Goal: Transaction & Acquisition: Purchase product/service

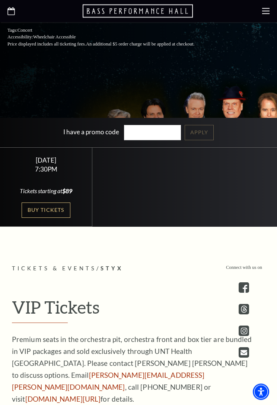
scroll to position [229, 0]
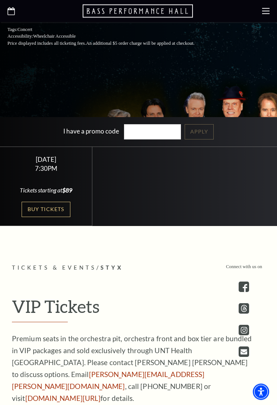
click at [52, 205] on link "Buy Tickets" at bounding box center [46, 209] width 48 height 15
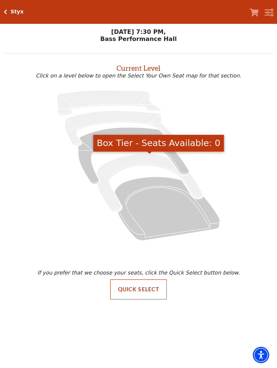
click at [136, 162] on icon "Box Tier - Seats Available: 0" at bounding box center [149, 182] width 106 height 58
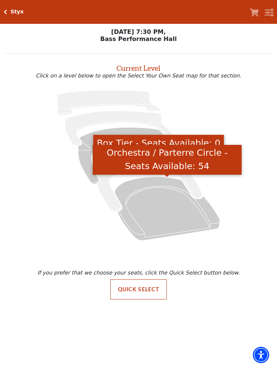
click at [152, 181] on icon "Orchestra / Parterre Circle - Seats Available: 54" at bounding box center [167, 209] width 105 height 64
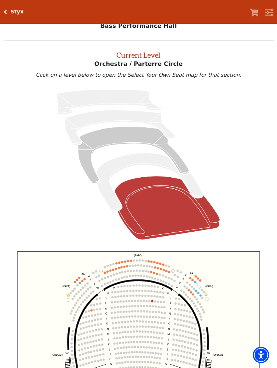
scroll to position [28, 0]
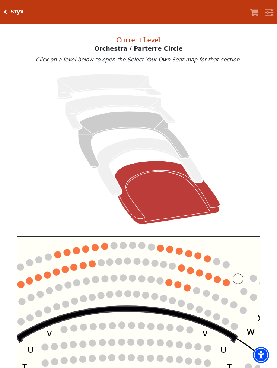
click at [227, 282] on circle at bounding box center [226, 282] width 7 height 7
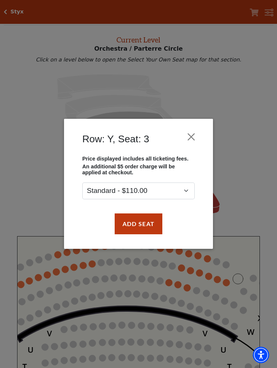
click at [197, 136] on button "Close" at bounding box center [191, 137] width 14 height 14
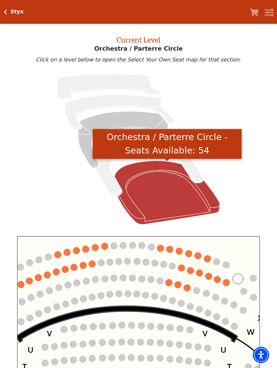
click at [174, 197] on icon "Orchestra / Parterre Circle - Seats Available: 54" at bounding box center [167, 193] width 105 height 64
click at [164, 165] on icon "Orchestra / Parterre Circle - Seats Available: 54" at bounding box center [167, 193] width 105 height 64
click at [157, 168] on icon "Orchestra / Parterre Circle - Seats Available: 54" at bounding box center [167, 193] width 105 height 64
click at [104, 247] on circle at bounding box center [104, 246] width 7 height 7
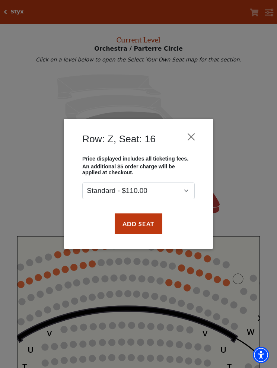
click at [190, 136] on button "Close" at bounding box center [191, 137] width 14 height 14
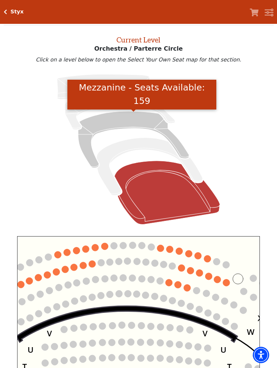
click at [145, 123] on icon "Mezzanine - Seats Available: 159" at bounding box center [133, 139] width 111 height 57
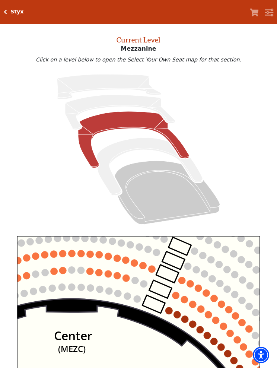
click at [154, 269] on circle at bounding box center [151, 269] width 7 height 7
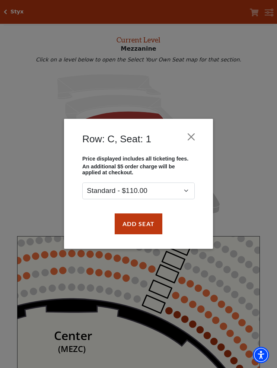
click at [190, 139] on button "Close" at bounding box center [191, 137] width 14 height 14
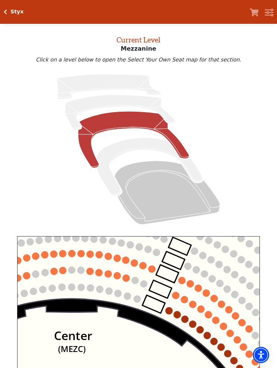
click at [169, 311] on circle at bounding box center [168, 310] width 7 height 7
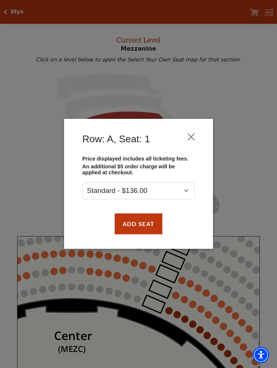
click at [194, 139] on button "Close" at bounding box center [191, 137] width 14 height 14
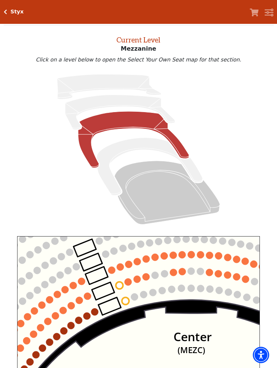
click at [126, 301] on circle at bounding box center [125, 301] width 7 height 7
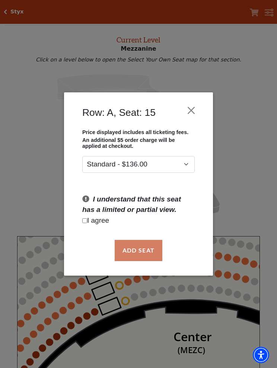
click at [196, 115] on button "Close" at bounding box center [191, 111] width 14 height 14
